Goal: Task Accomplishment & Management: Manage account settings

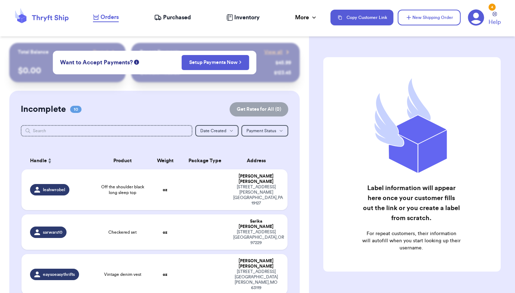
click at [105, 17] on span "Orders" at bounding box center [110, 17] width 18 height 9
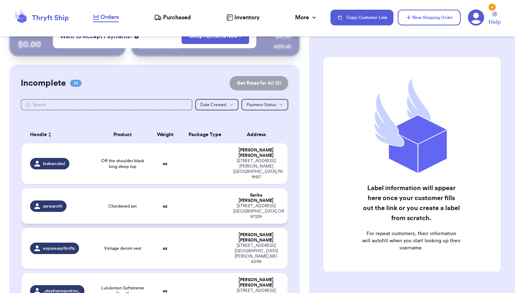
scroll to position [126, 0]
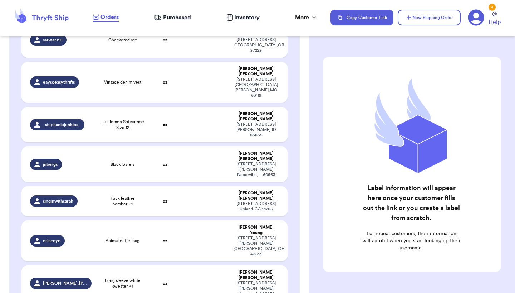
scroll to position [192, 0]
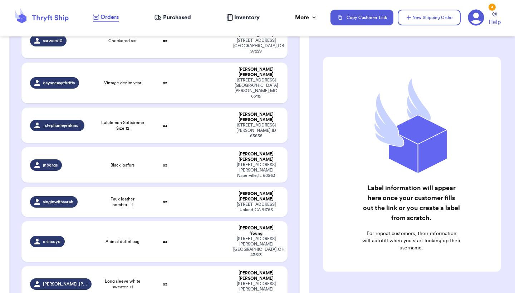
click at [151, 266] on td "oz" at bounding box center [165, 283] width 32 height 35
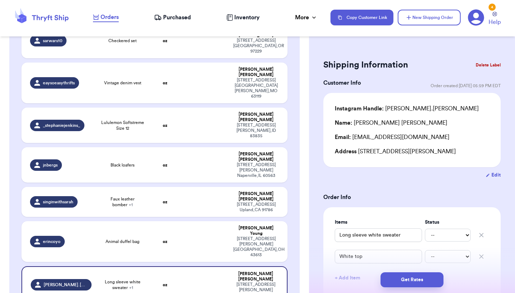
type input "Vintage [PERSON_NAME] [PERSON_NAME] zip up"
type input "vintage suede size 4 leather jacket"
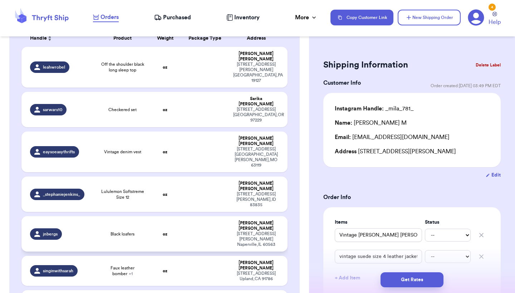
scroll to position [117, 0]
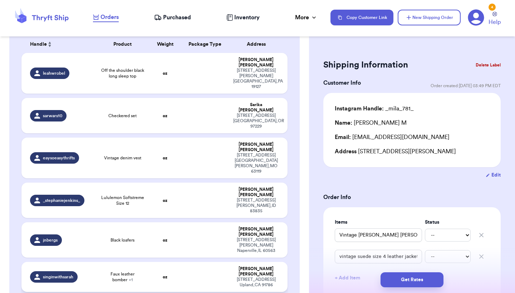
click at [134, 271] on span "Faux leather bomber + 1" at bounding box center [122, 276] width 45 height 11
type input "Faux leather bomber"
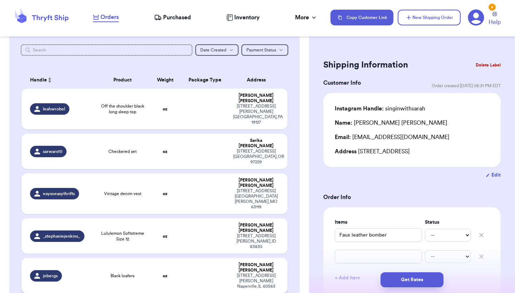
scroll to position [80, 0]
